Goal: Task Accomplishment & Management: Manage account settings

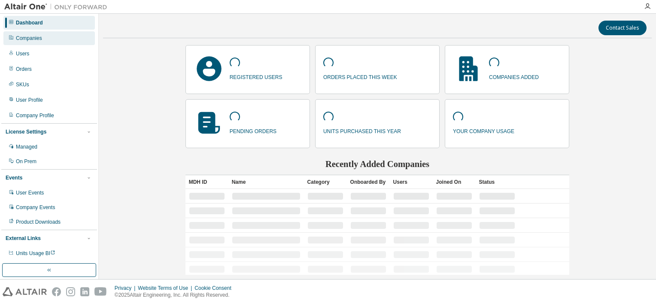
click at [57, 40] on div "Companies" at bounding box center [49, 38] width 92 height 14
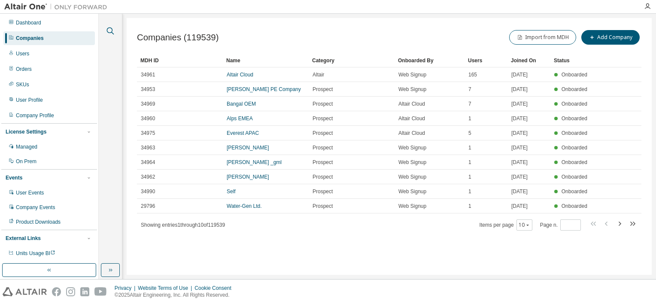
click at [109, 31] on icon "button" at bounding box center [110, 31] width 10 height 10
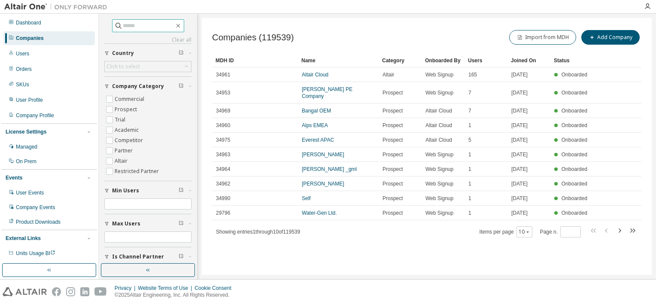
click at [153, 27] on input "text" at bounding box center [149, 25] width 52 height 9
type input "********"
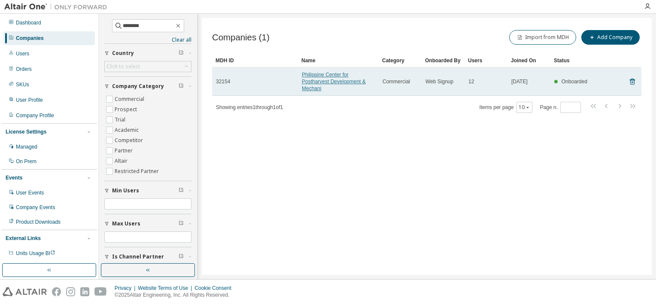
click at [323, 80] on link "Philippine Center for Postharvest Development & Mechani" at bounding box center [334, 82] width 64 height 20
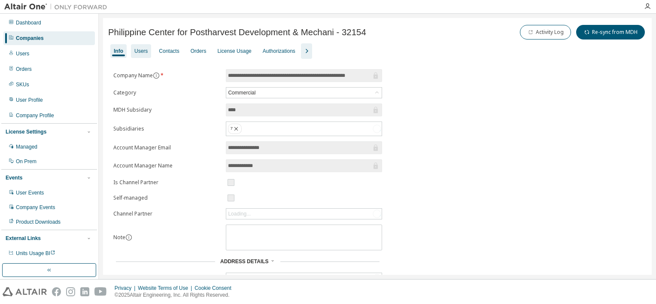
click at [144, 50] on div "Users" at bounding box center [140, 51] width 13 height 7
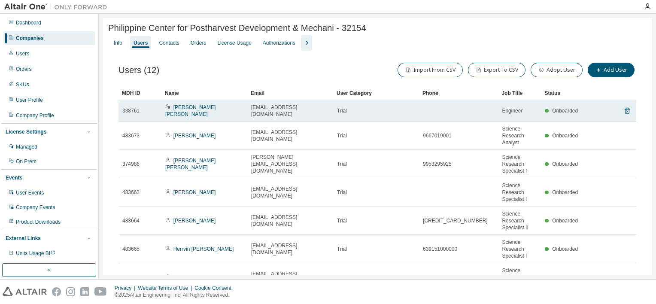
scroll to position [141, 0]
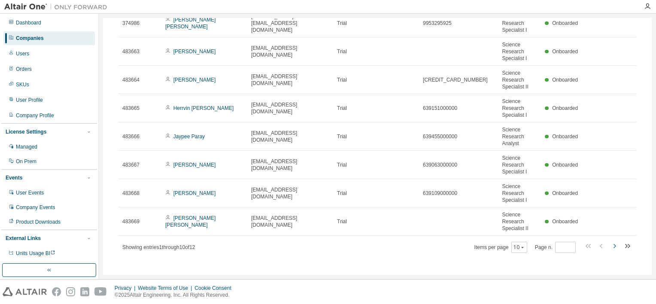
click at [610, 241] on icon "button" at bounding box center [615, 246] width 10 height 10
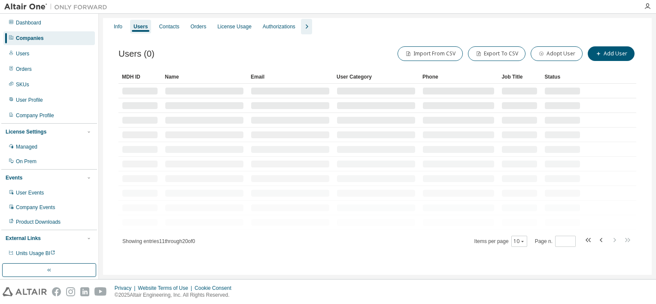
scroll to position [0, 0]
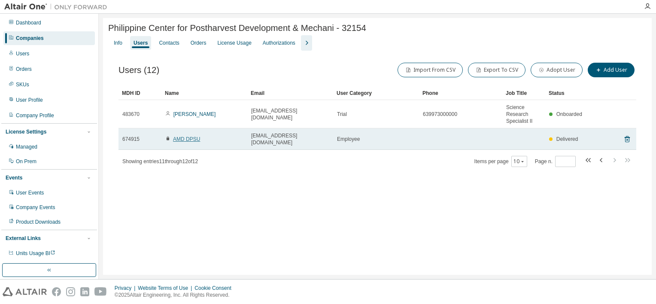
click at [185, 136] on link "AMD DPSU" at bounding box center [186, 139] width 27 height 6
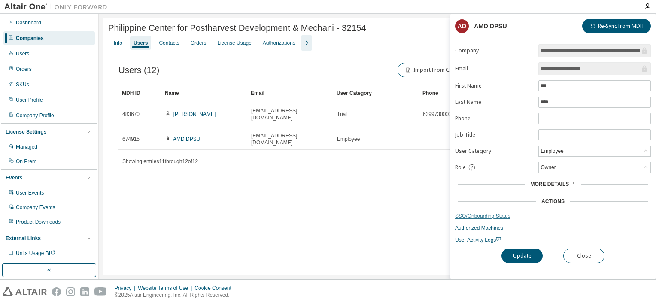
click at [490, 215] on link "SSO/Onboarding Status" at bounding box center [553, 216] width 196 height 7
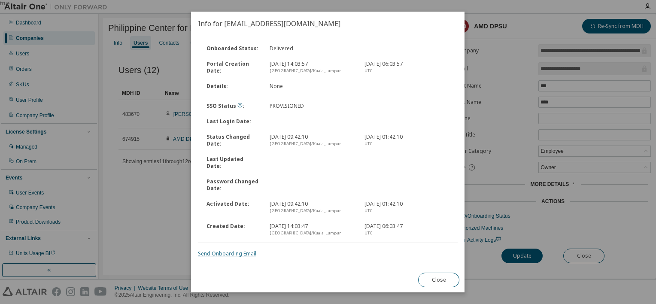
click at [249, 250] on link "Send Onboarding Email" at bounding box center [227, 253] width 58 height 7
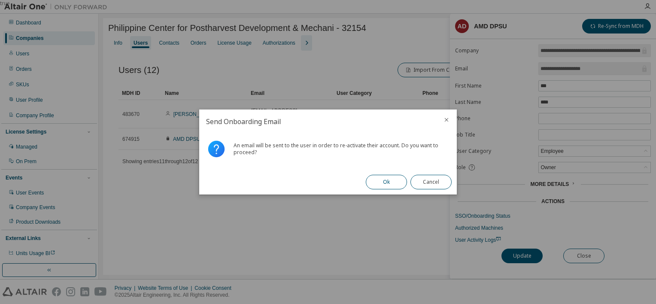
click at [385, 186] on button "Ok" at bounding box center [386, 182] width 41 height 15
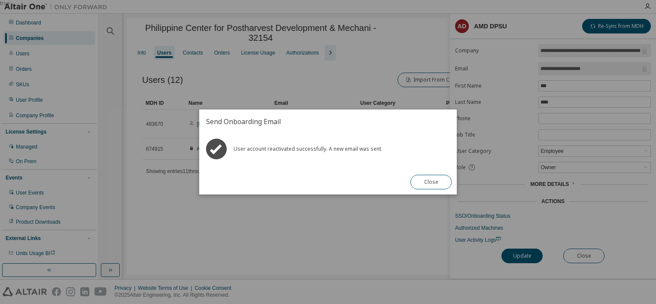
type input "*"
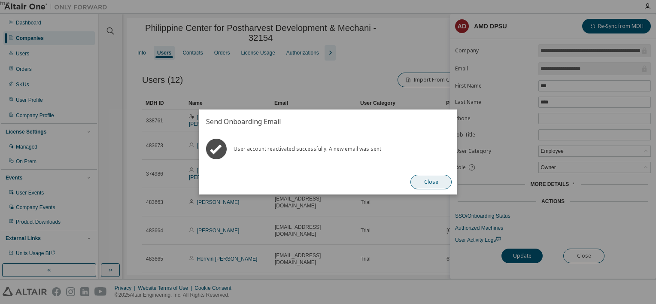
click at [424, 182] on button "Close" at bounding box center [431, 182] width 41 height 15
